Goal: Information Seeking & Learning: Understand process/instructions

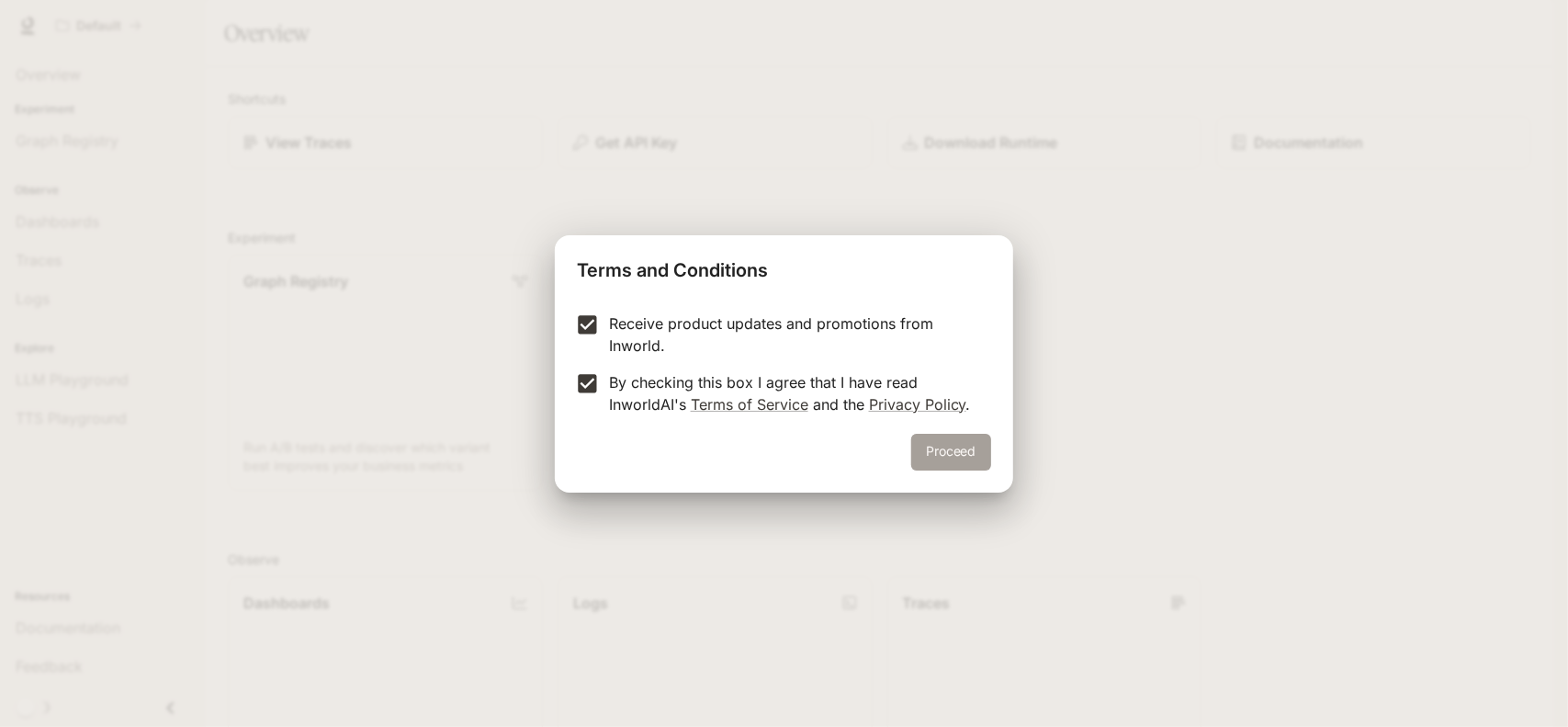
click at [957, 448] on button "Proceed" at bounding box center [951, 452] width 80 height 37
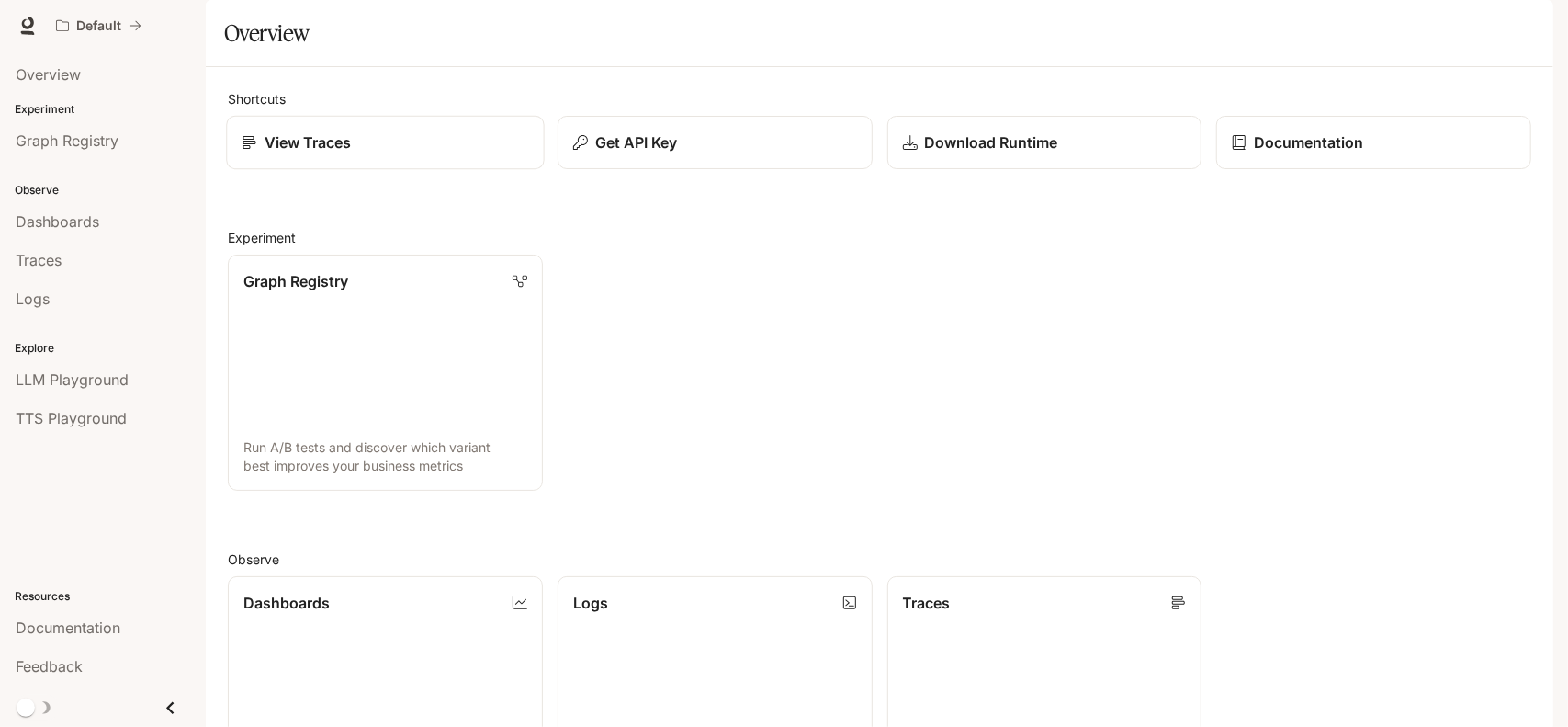
click at [328, 153] on p "View Traces" at bounding box center [309, 142] width 87 height 22
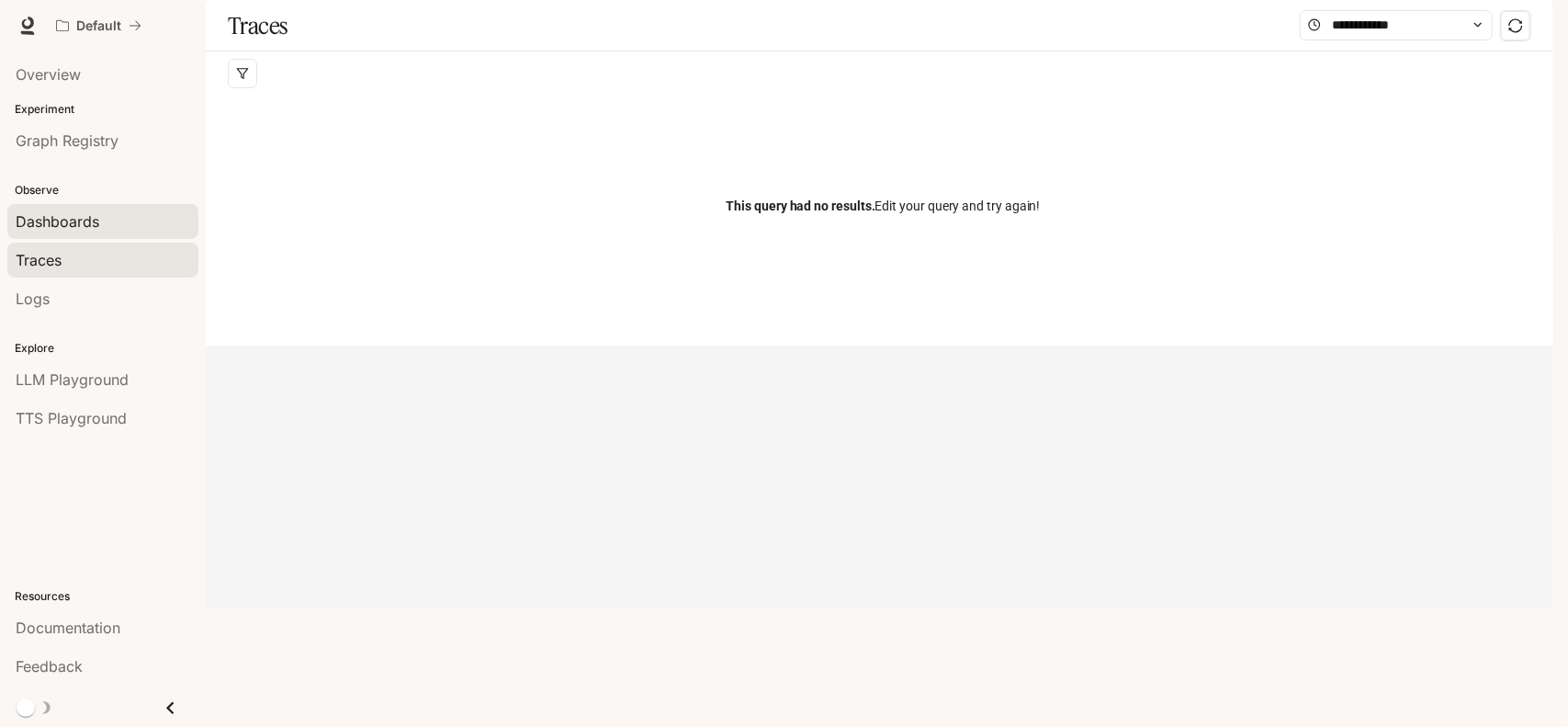
click at [86, 217] on span "Dashboards" at bounding box center [58, 221] width 84 height 22
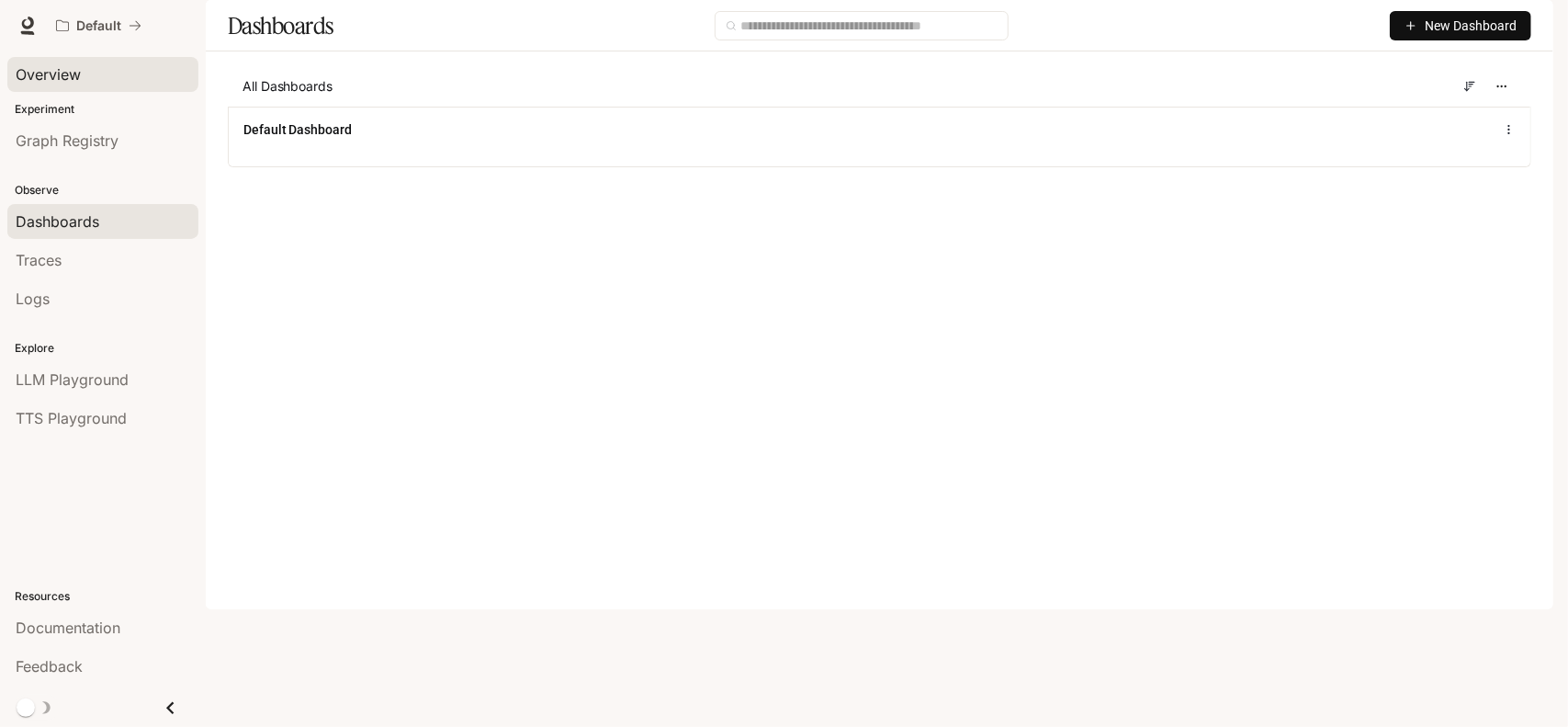
click at [61, 76] on span "Overview" at bounding box center [48, 74] width 65 height 22
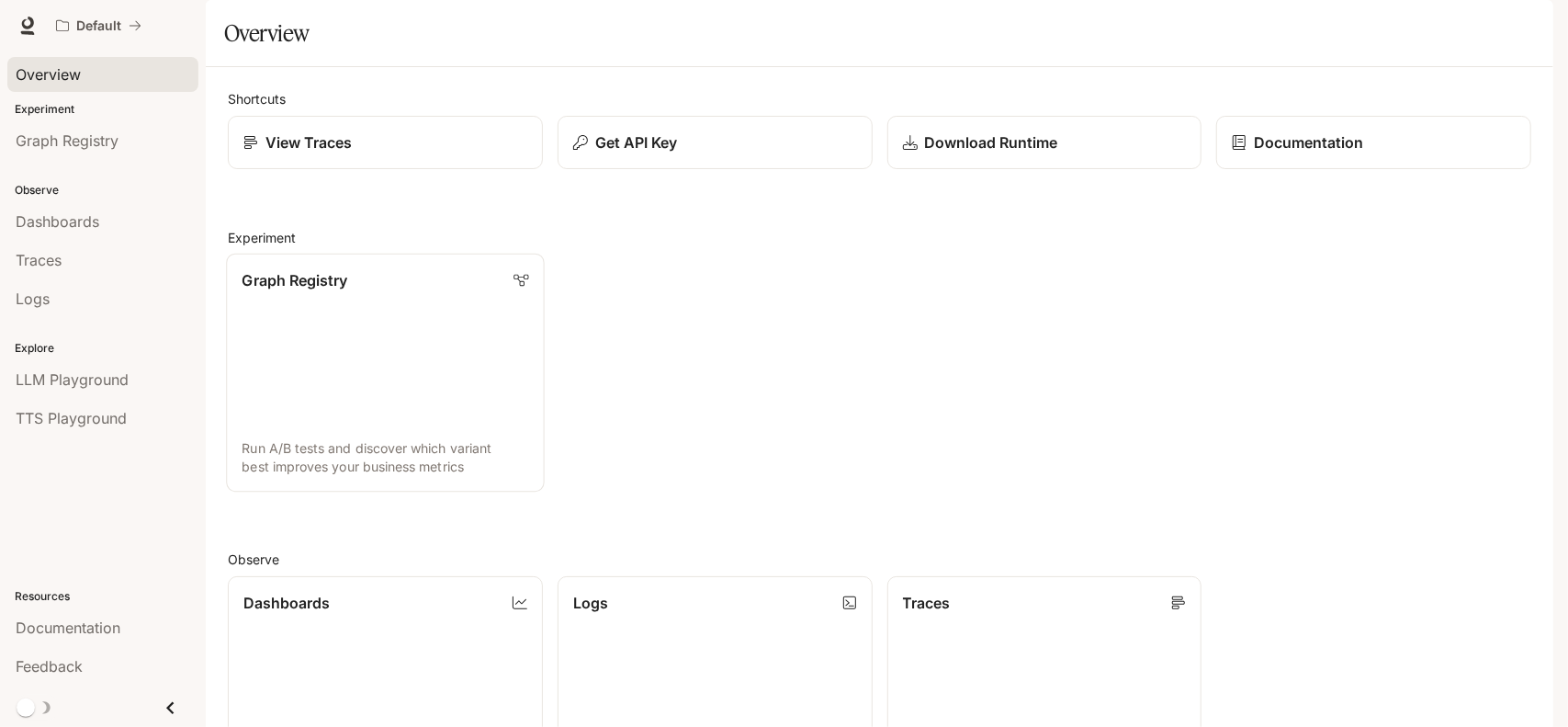
click at [349, 390] on link "Graph Registry Run A/B tests and discover which variant best improves your busi…" at bounding box center [385, 373] width 318 height 239
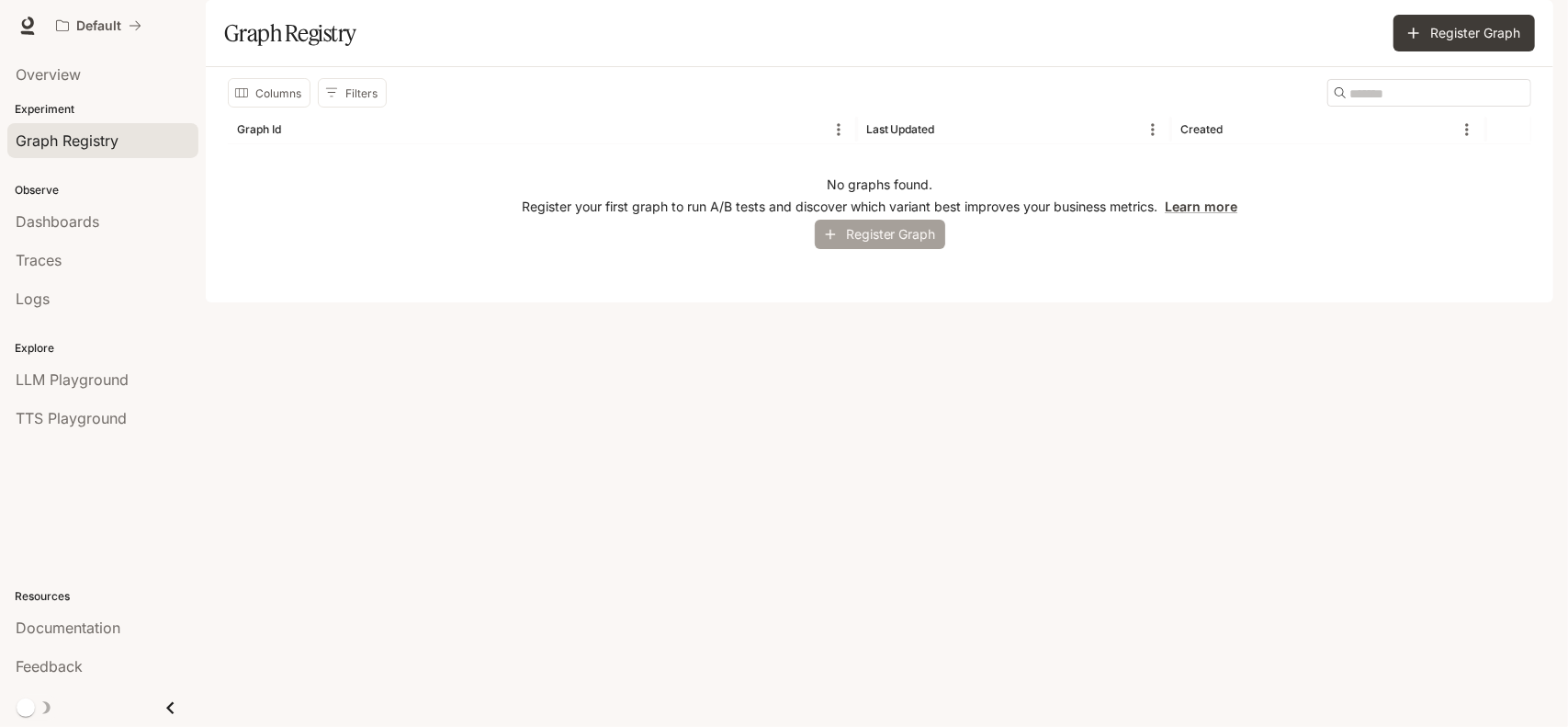
click at [880, 250] on button "Register Graph" at bounding box center [879, 234] width 130 height 31
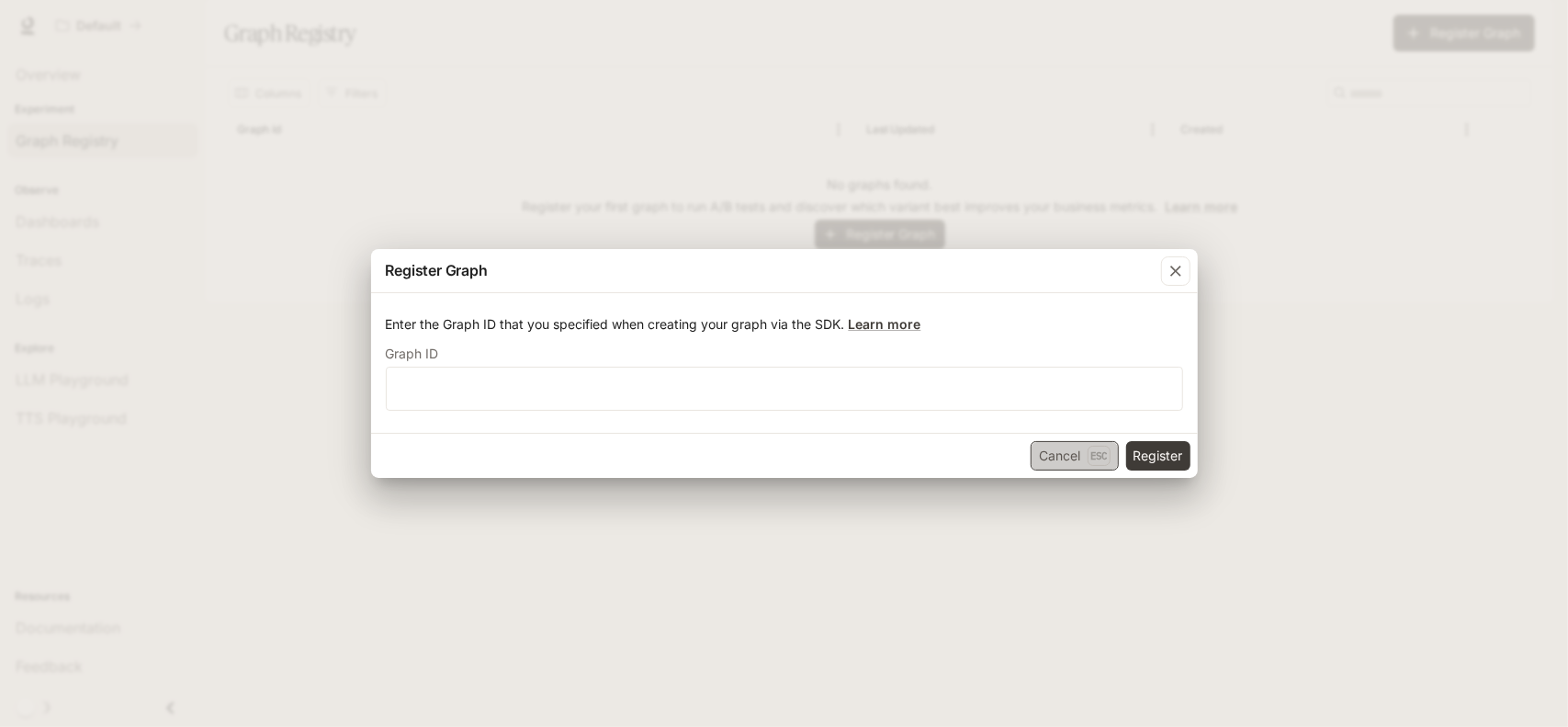
click at [1074, 447] on button "Cancel Esc" at bounding box center [1074, 456] width 88 height 30
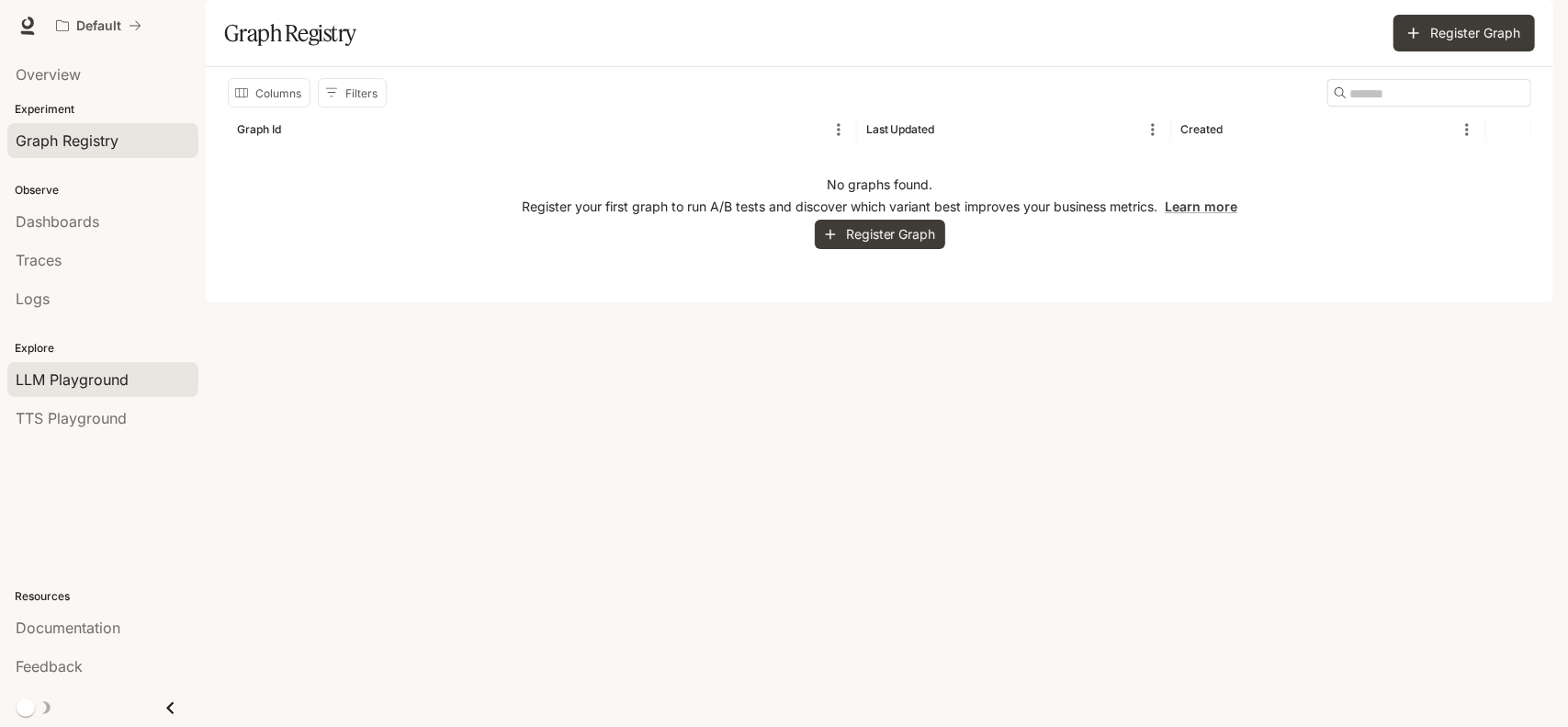
click at [88, 370] on span "LLM Playground" at bounding box center [72, 379] width 113 height 22
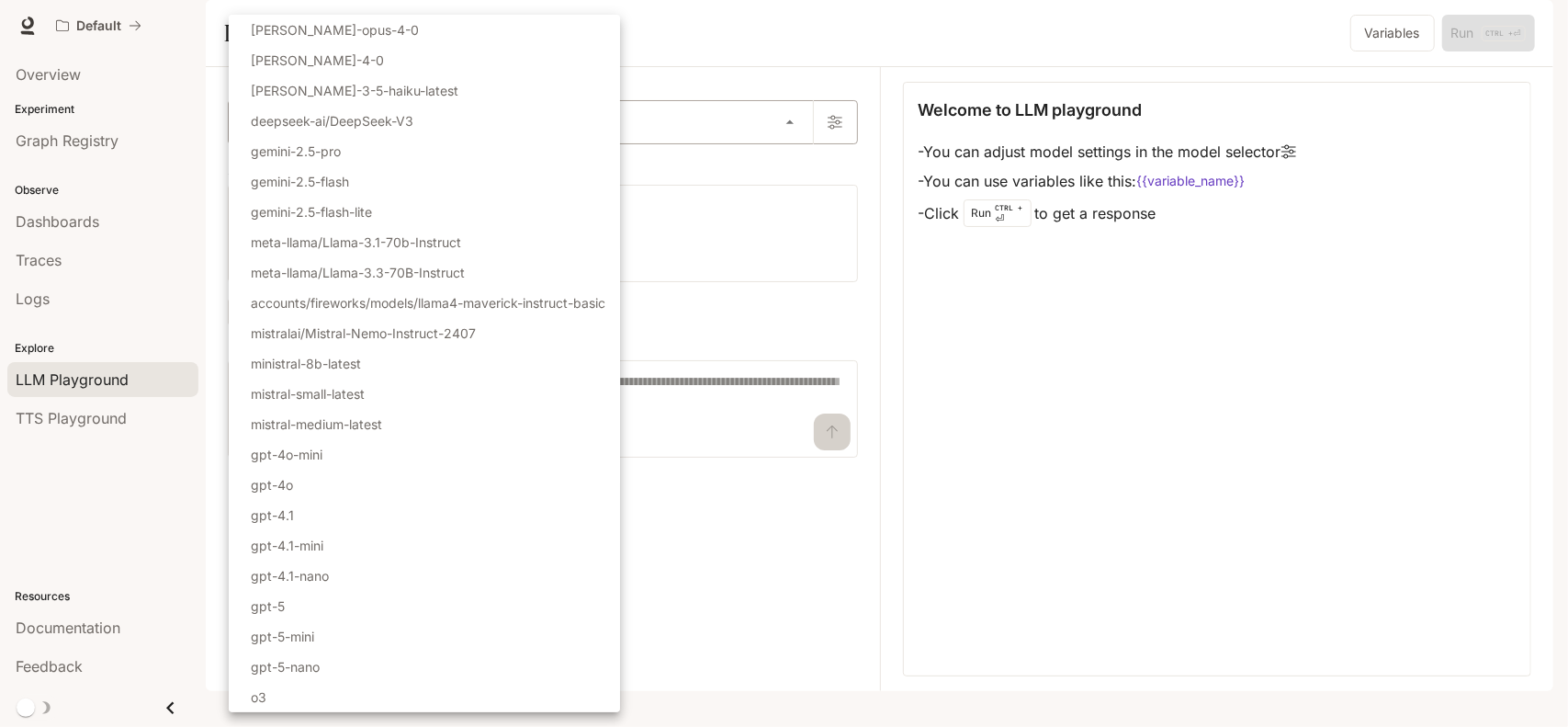
click at [362, 170] on body "Skip to main content Default Documentation Documentation Portal Overview Experi…" at bounding box center [784, 364] width 1568 height 727
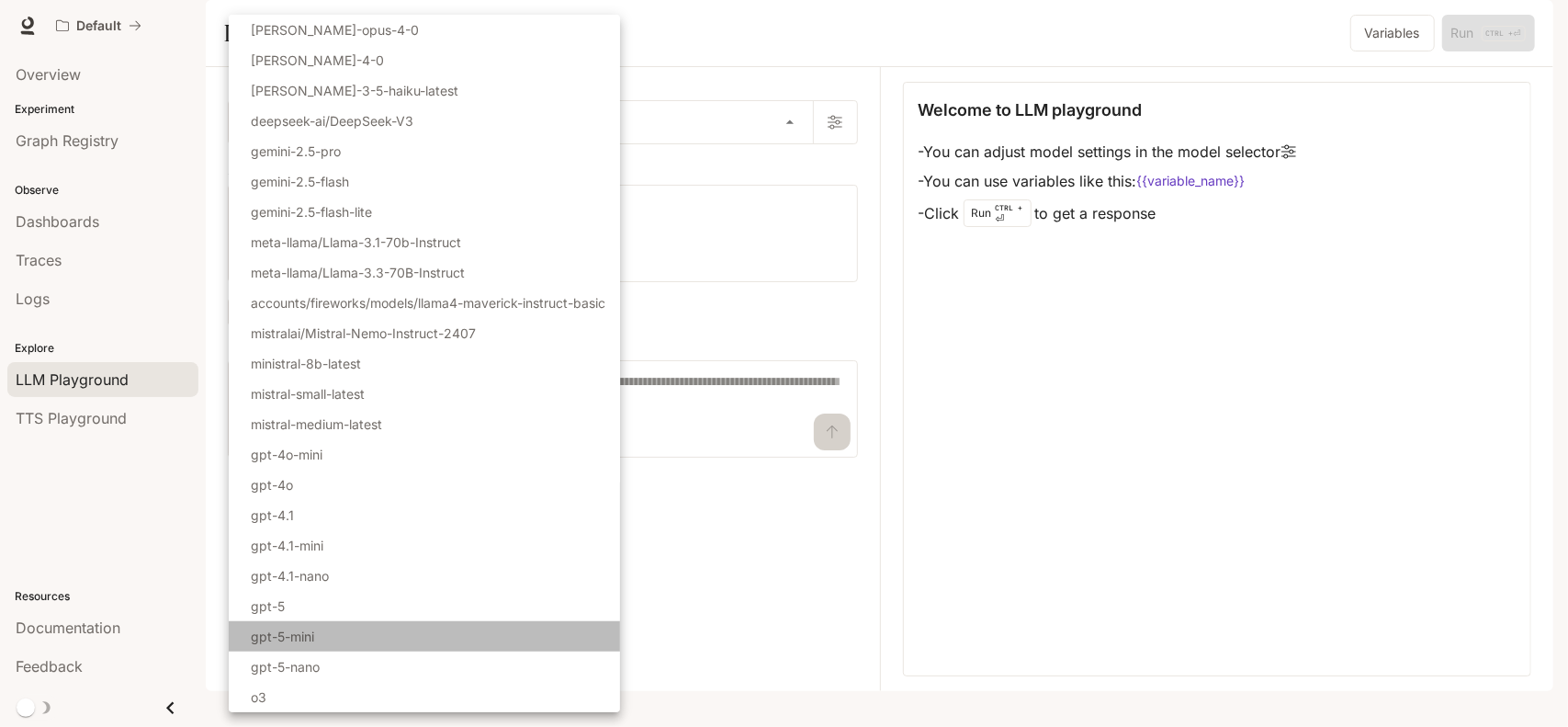
click at [310, 621] on li "gpt-5-mini" at bounding box center [424, 636] width 391 height 31
type input "**********"
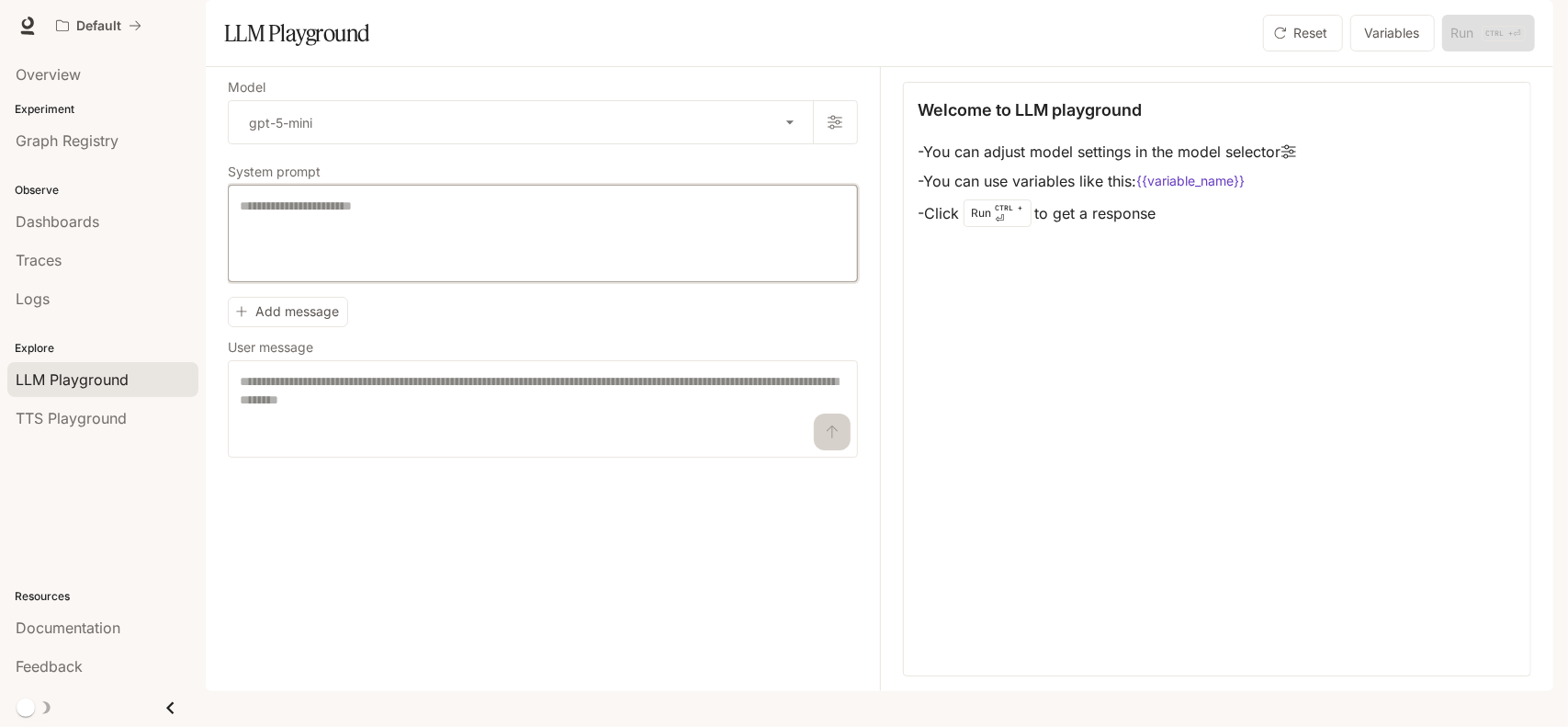
click at [466, 271] on textarea at bounding box center [543, 232] width 606 height 73
click at [62, 84] on span "Overview" at bounding box center [48, 74] width 65 height 22
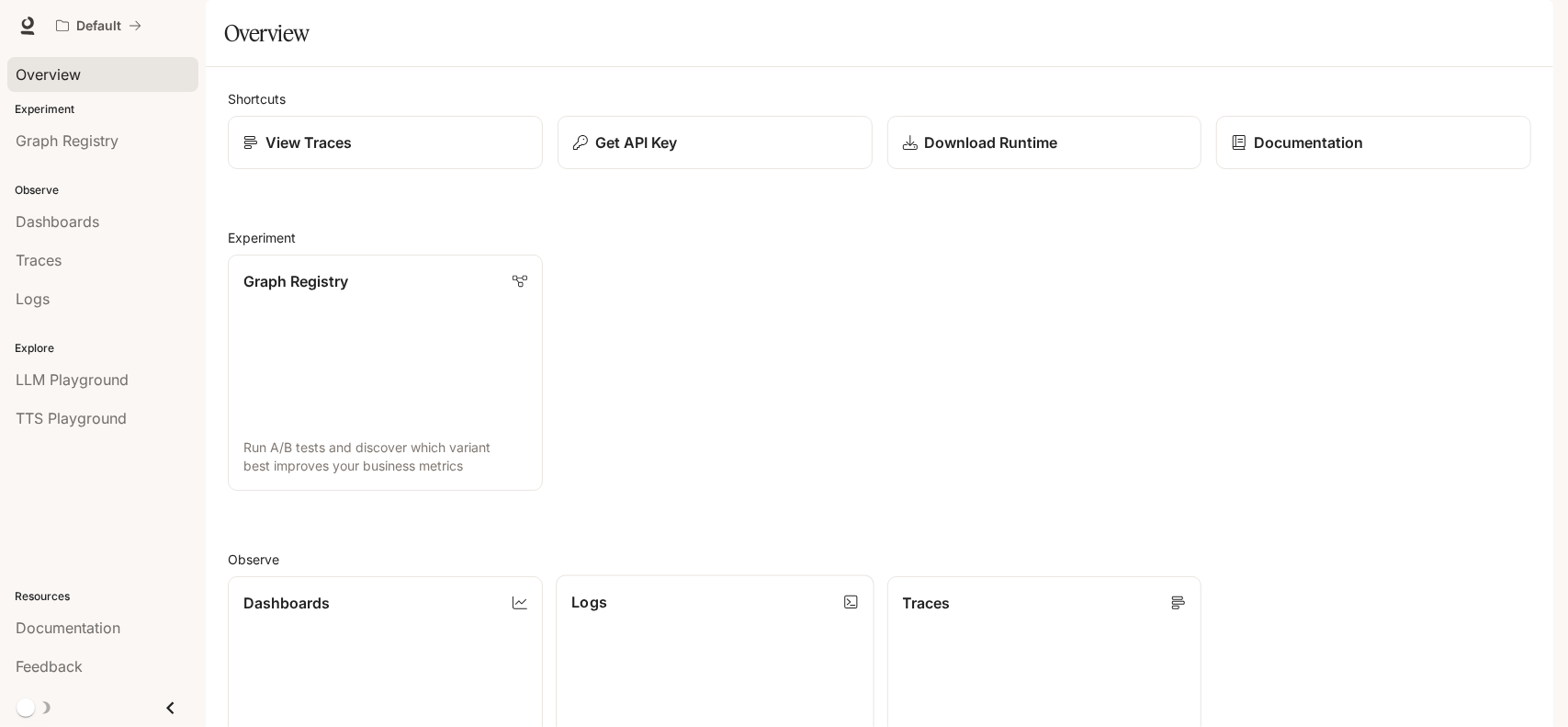
scroll to position [304, 0]
click at [685, 575] on link "Logs Search and filter system logs" at bounding box center [715, 694] width 318 height 239
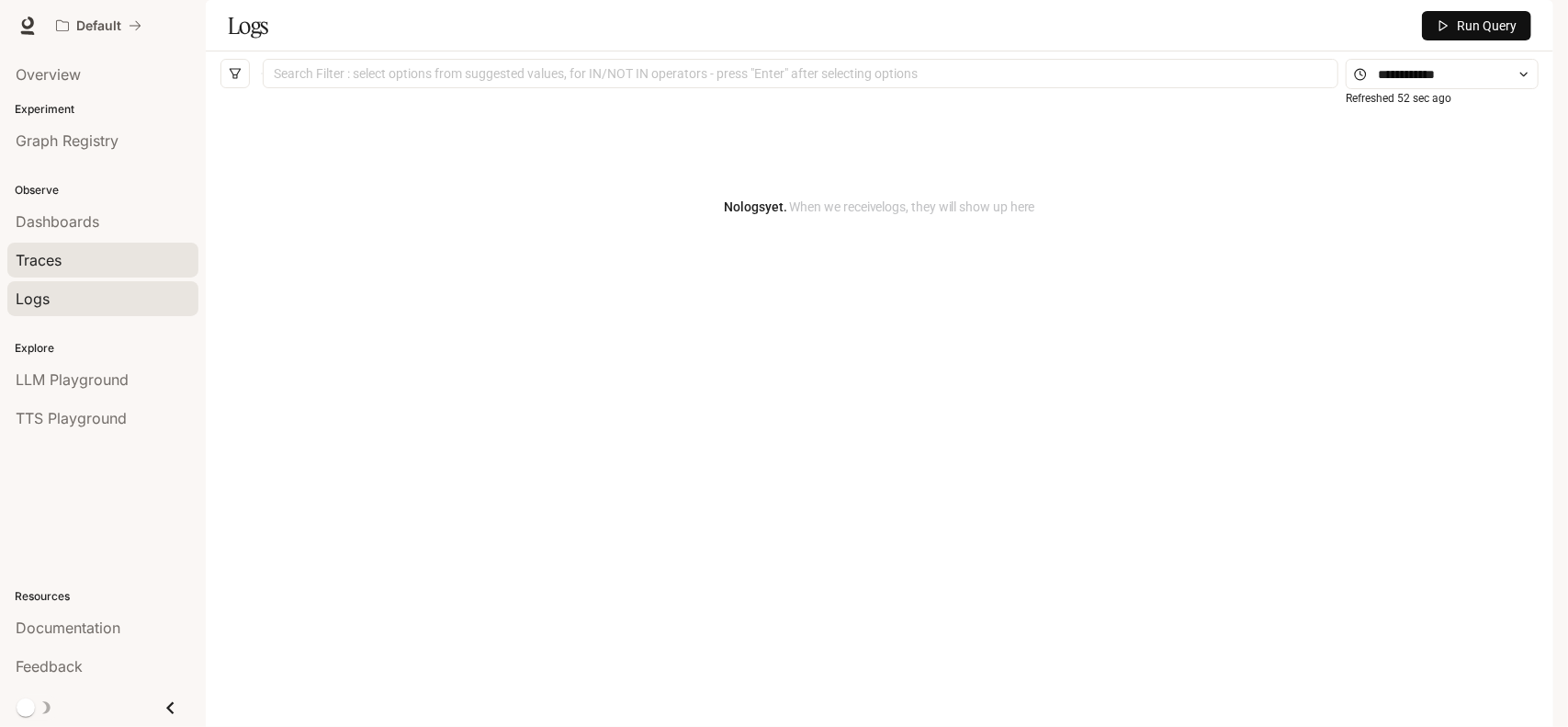
click at [40, 270] on link "Traces" at bounding box center [103, 260] width 191 height 35
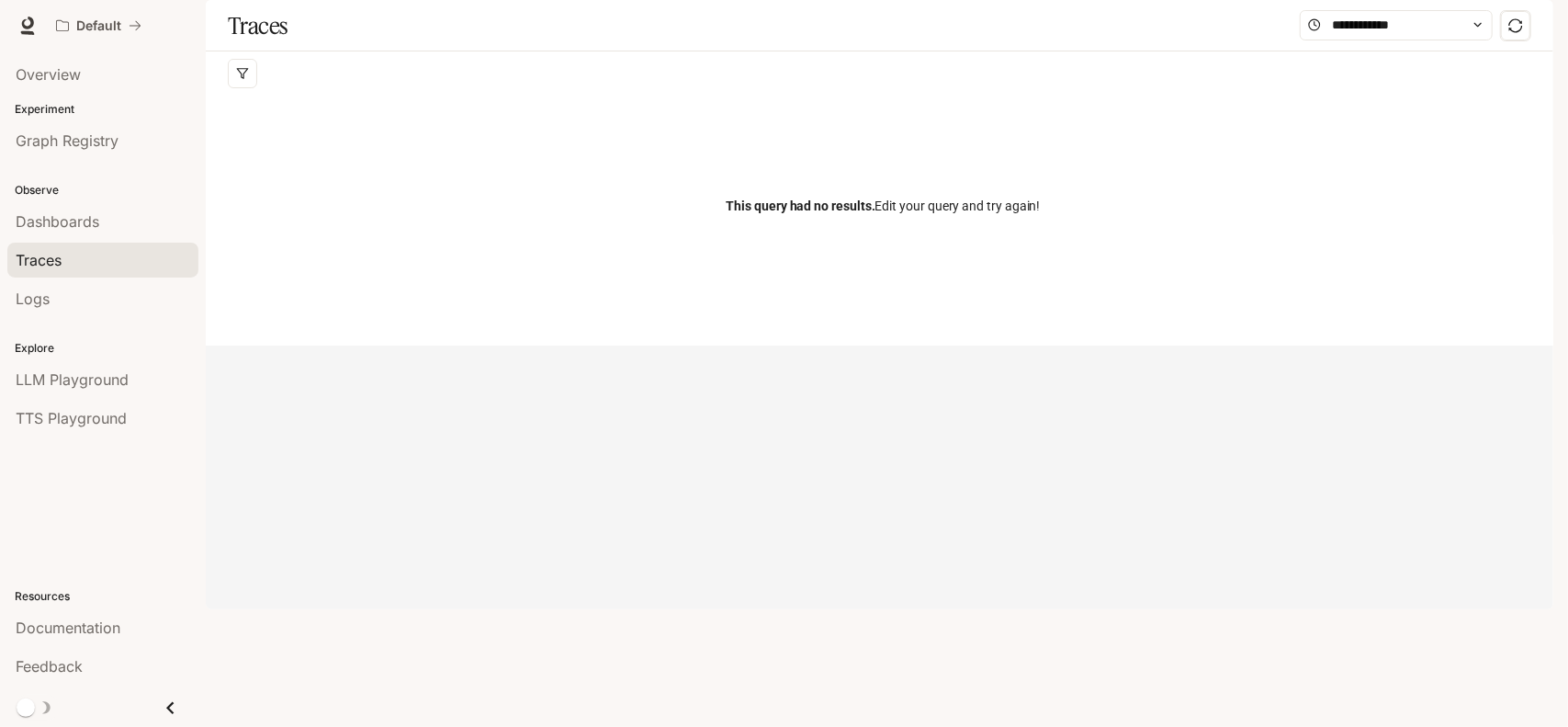
click at [1420, 30] on span "Documentation" at bounding box center [1443, 26] width 91 height 23
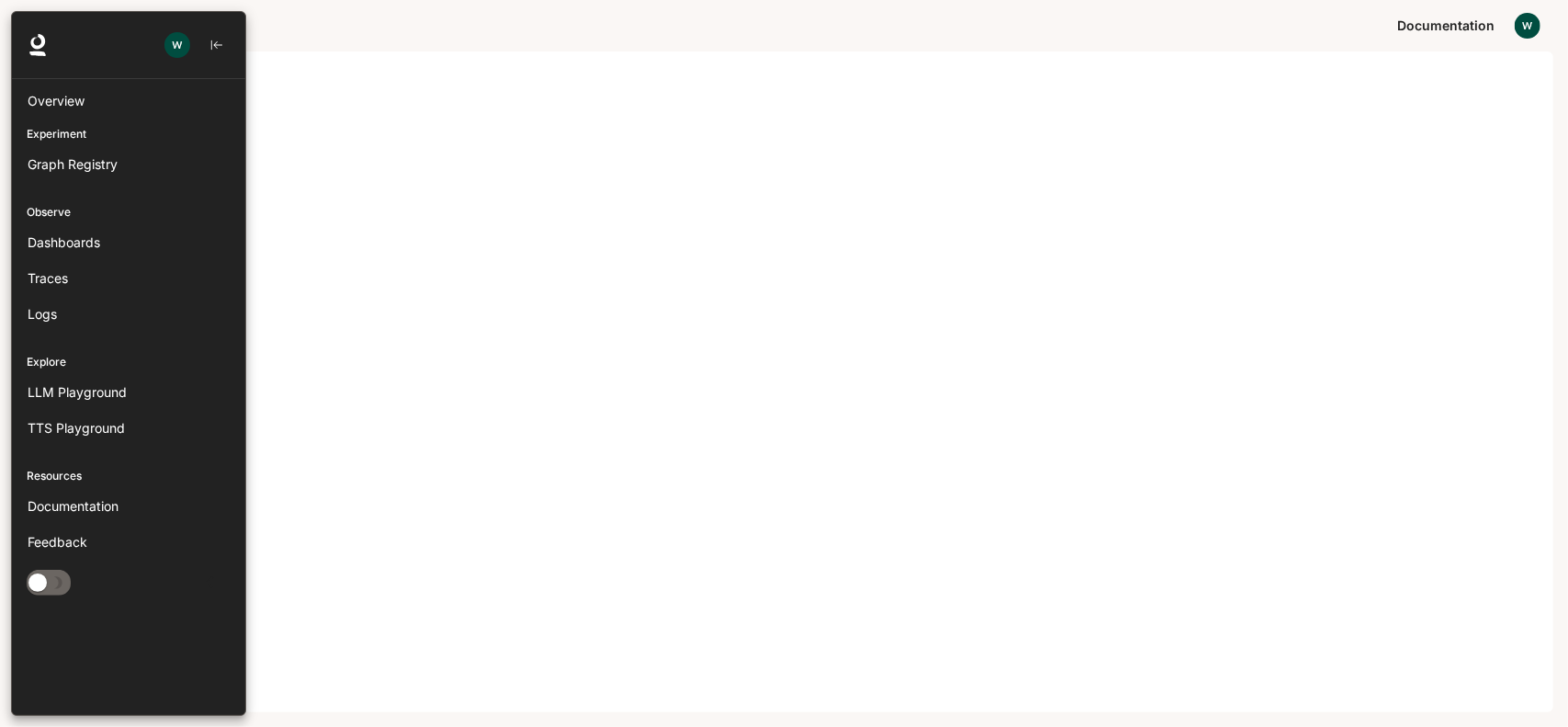
drag, startPoint x: 0, startPoint y: 37, endPoint x: 21, endPoint y: 3, distance: 40.0
click at [0, 34] on div at bounding box center [6, 364] width 11 height 705
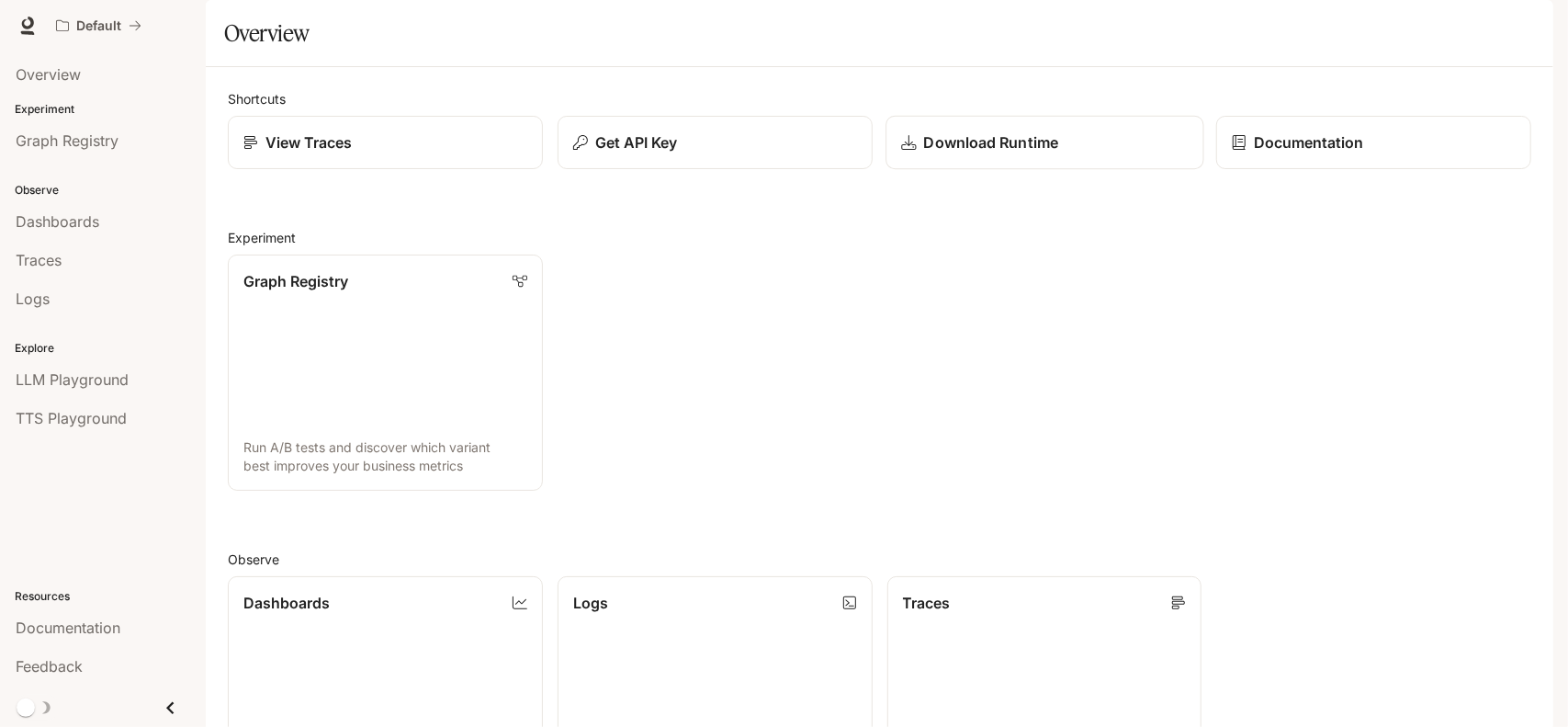
click at [992, 153] on p "Download Runtime" at bounding box center [990, 142] width 134 height 22
click at [34, 63] on span "Overview" at bounding box center [48, 74] width 65 height 22
